Goal: Obtain resource: Obtain resource

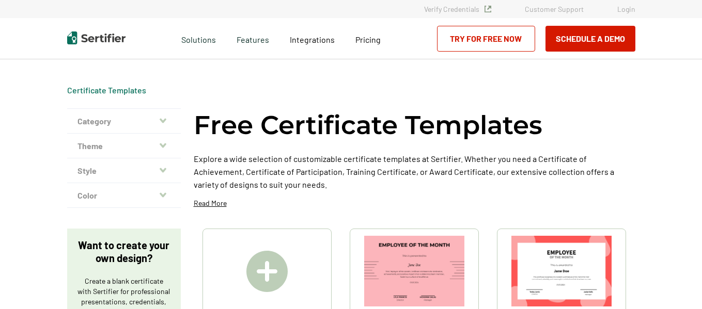
scroll to position [103, 0]
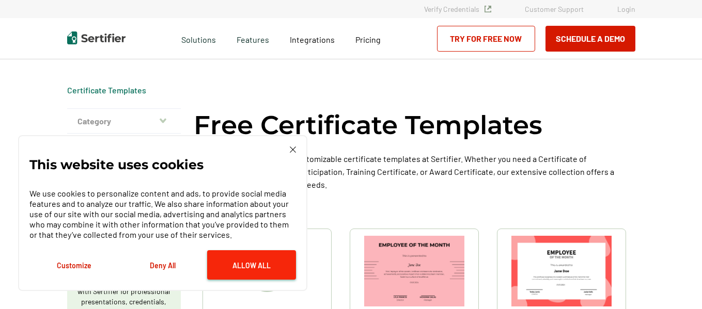
click at [222, 276] on button "Allow All" at bounding box center [251, 264] width 89 height 29
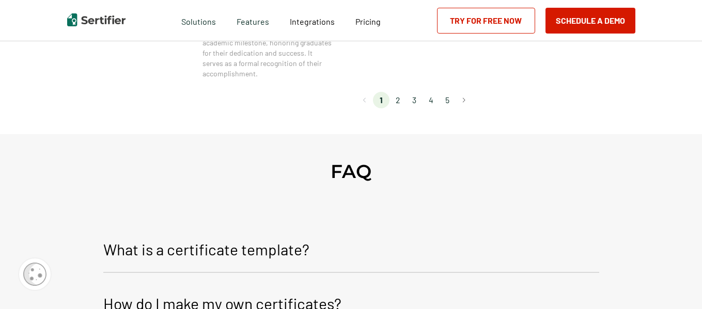
scroll to position [981, 0]
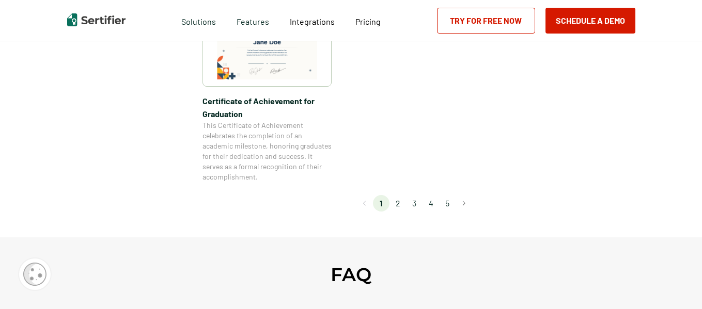
click at [404, 205] on li "2" at bounding box center [397, 203] width 17 height 17
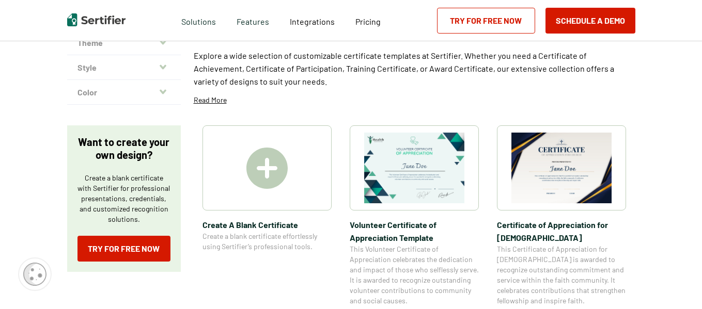
scroll to position [155, 0]
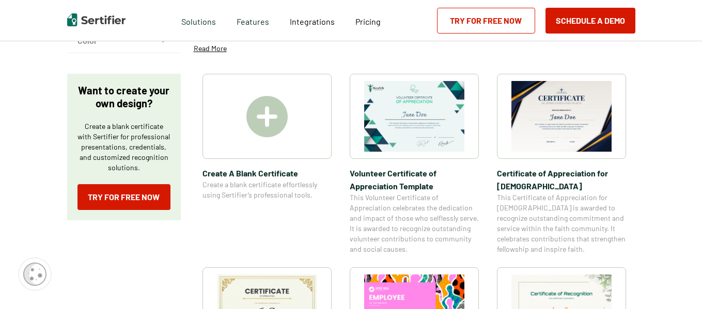
click at [280, 120] on img at bounding box center [266, 116] width 41 height 41
